Goal: Find specific page/section: Find specific page/section

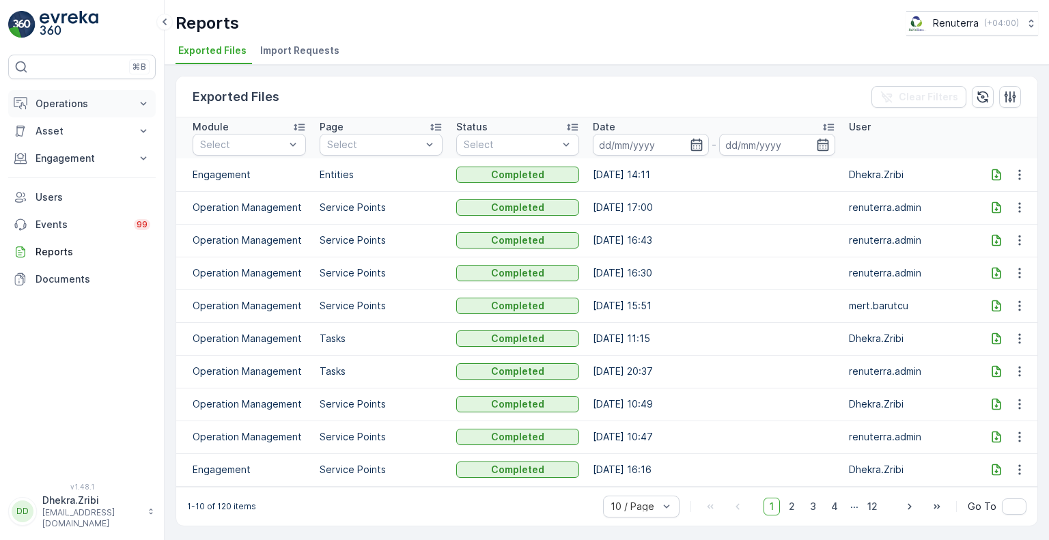
scroll to position [6774, 0]
click at [80, 107] on p "Operations" at bounding box center [82, 104] width 93 height 14
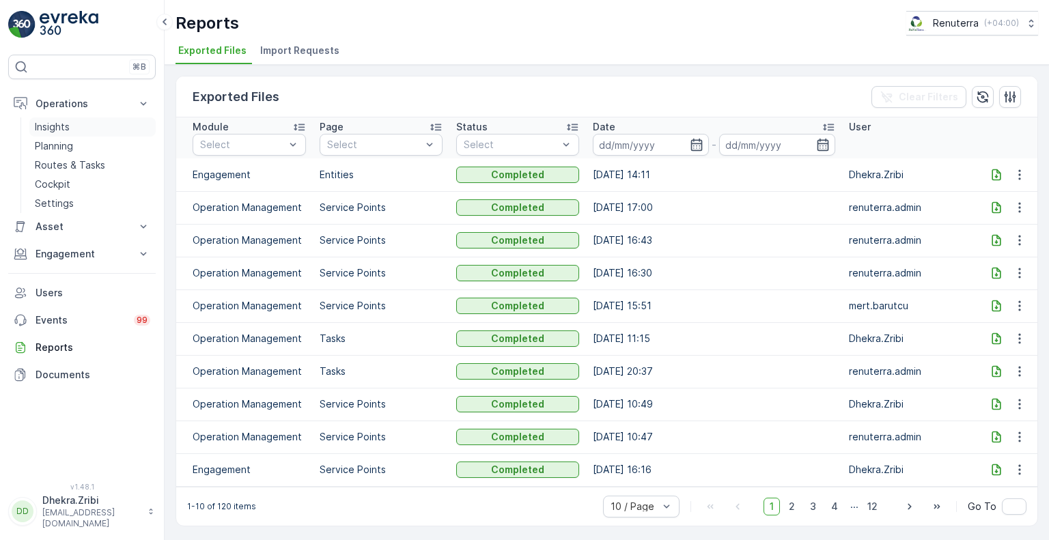
click at [68, 133] on link "Insights" at bounding box center [92, 127] width 126 height 19
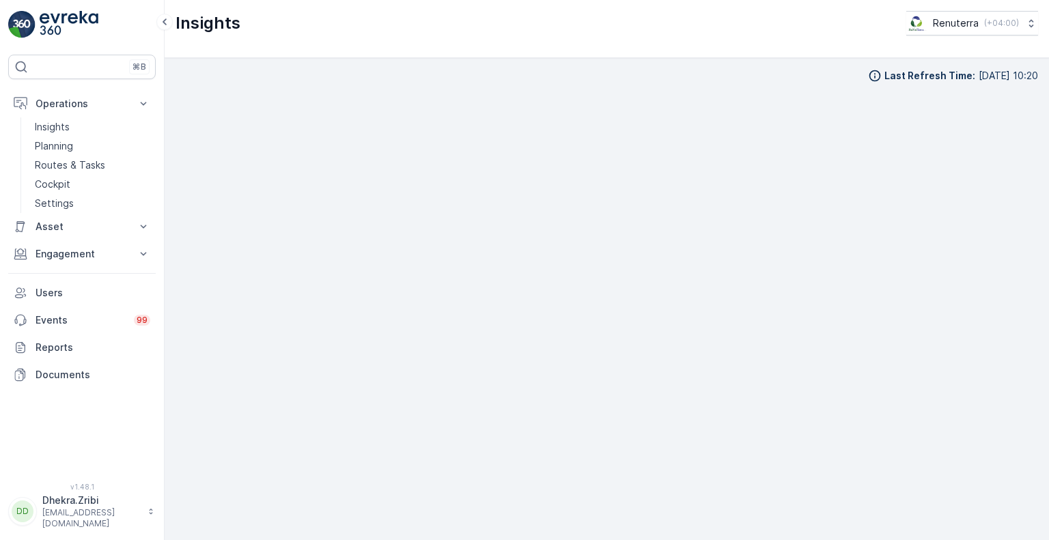
scroll to position [11, 0]
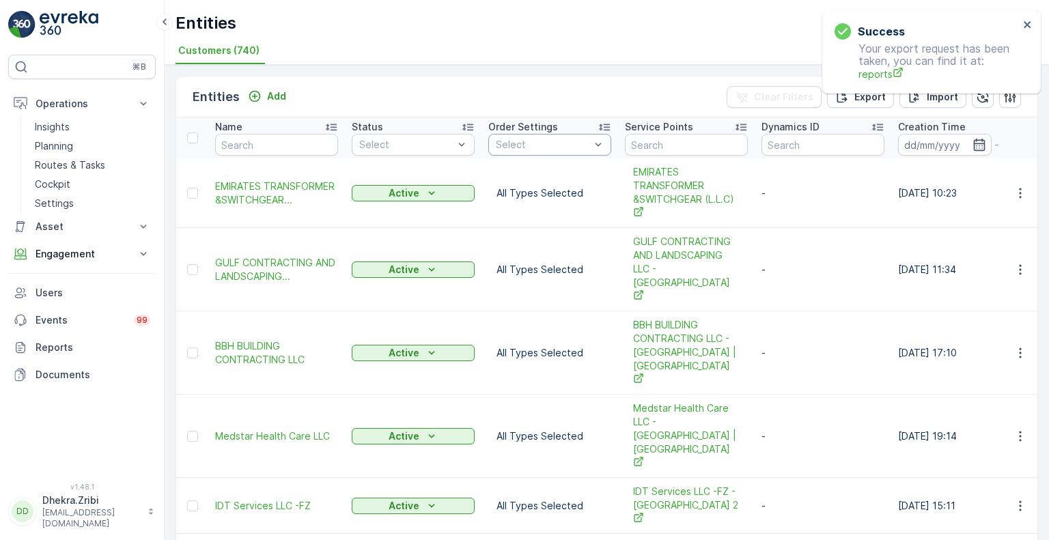
scroll to position [6774, 0]
click at [1027, 22] on icon "close" at bounding box center [1028, 24] width 10 height 11
